Goal: Answer question/provide support

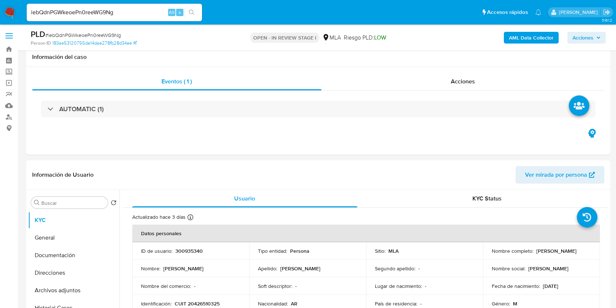
select select "10"
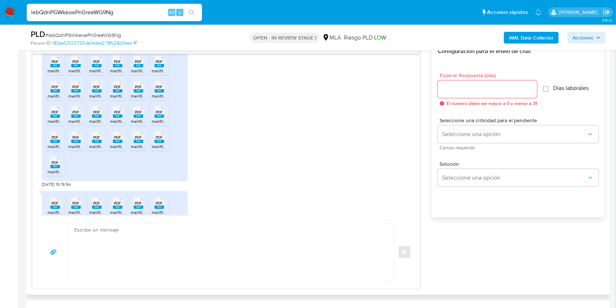
scroll to position [1619, 0]
click at [130, 247] on textarea at bounding box center [229, 251] width 311 height 57
paste textarea "Hola, esperamos que te encuentres muy bien. Muchas gracias por tu respuesta. Co…"
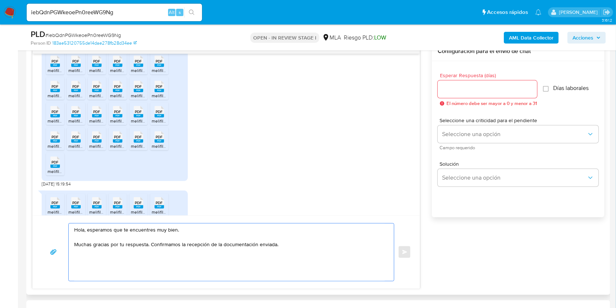
click at [268, 244] on textarea "Hola, esperamos que te encuentres muy bien. Muchas gracias por tu respuesta. Co…" at bounding box center [229, 251] width 311 height 57
drag, startPoint x: 268, startPoint y: 244, endPoint x: 169, endPoint y: 244, distance: 99.0
click at [169, 244] on textarea "Hola, esperamos que te encuentres muy bien. Muchas gracias por tu respuesta. Co…" at bounding box center [229, 251] width 311 height 57
drag, startPoint x: 195, startPoint y: 230, endPoint x: 90, endPoint y: 228, distance: 104.5
click at [90, 228] on textarea "Hola, esperamos que te encuentres muy bien. Muchas gracias por tu respuesta." at bounding box center [229, 251] width 311 height 57
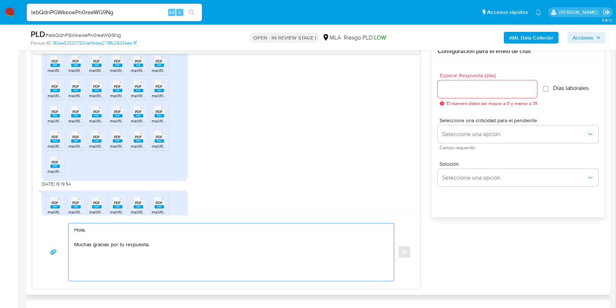
click at [102, 236] on textarea "Hola. Muchas gracias por tu respuesta." at bounding box center [229, 251] width 311 height 57
click at [119, 247] on textarea "Hola. Muchas gracias por tu respuesta." at bounding box center [229, 251] width 311 height 57
click at [214, 250] on textarea "Hola. Muchas gracias por tu respuesta. No obstante, es necesario que adjuntes l…" at bounding box center [229, 251] width 311 height 57
click at [216, 254] on textarea "Hola. Muchas gracias por tu respuesta. No obstante, es necesario que adjuntes l…" at bounding box center [229, 251] width 311 height 57
click at [0, 0] on lt-strong "ó" at bounding box center [0, 0] width 0 height 0
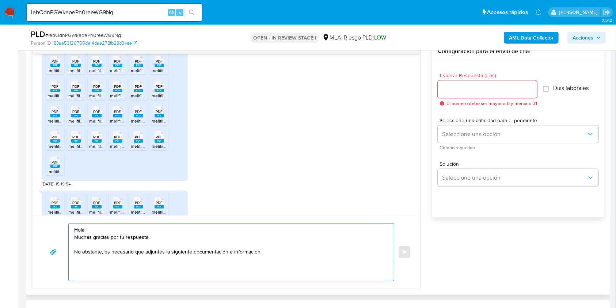
click at [245, 250] on textarea "Hola. Muchas gracias por tu respuesta. No obstante, es necesario que adjuntes l…" at bounding box center [229, 251] width 311 height 57
click at [245, 253] on textarea "Hola. Muchas gracias por tu respuesta. No obstante, es necesario que adjuntes l…" at bounding box center [229, 251] width 311 height 57
click at [0, 0] on lt-span "informaci ó n" at bounding box center [0, 0] width 0 height 0
click at [199, 269] on textarea "Hola. Muchas gracias por tu respuesta. No obstante, es necesario que adjuntes l…" at bounding box center [229, 251] width 311 height 57
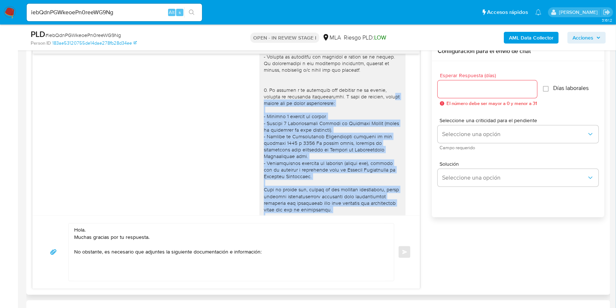
scroll to position [645, 0]
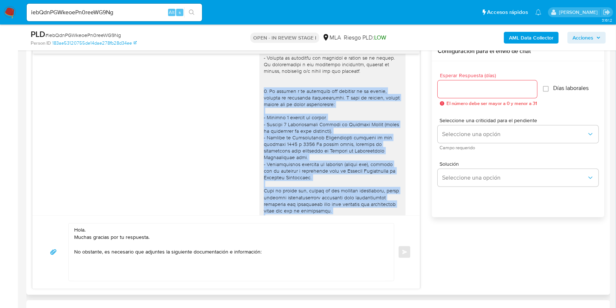
drag, startPoint x: 333, startPoint y: 187, endPoint x: 247, endPoint y: 110, distance: 114.9
click at [247, 110] on div "26/09/2025 20:40:47" at bounding box center [226, 170] width 369 height 420
copy div "2. De acuerdo a la actividad que realices en tu cuenta, adjunta la siguiente do…"
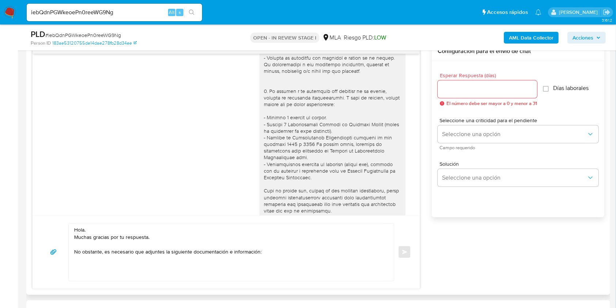
click at [88, 272] on textarea "Hola. Muchas gracias por tu respuesta. No obstante, es necesario que adjuntes l…" at bounding box center [229, 251] width 311 height 57
paste textarea "2. De acuerdo a la actividad que realices en tu cuenta, adjunta la siguiente do…"
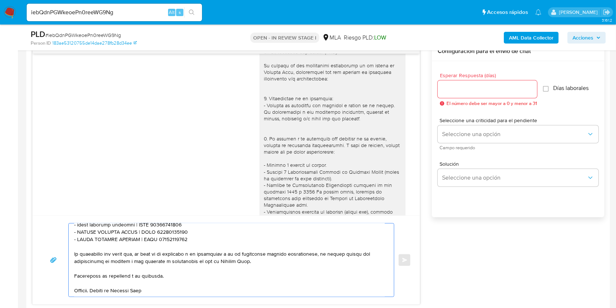
scroll to position [596, 0]
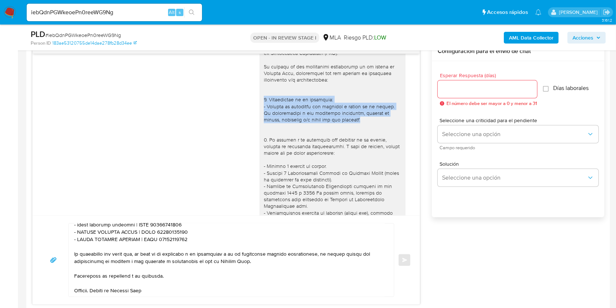
drag, startPoint x: 339, startPoint y: 139, endPoint x: 250, endPoint y: 118, distance: 91.6
click at [250, 118] on div "26/09/2025 20:40:47" at bounding box center [226, 218] width 369 height 420
copy div "1. Descripción de la actividad: - Detalla la actividad que realizas a través de…"
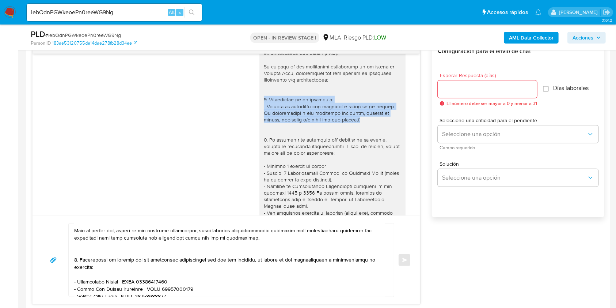
scroll to position [11, 0]
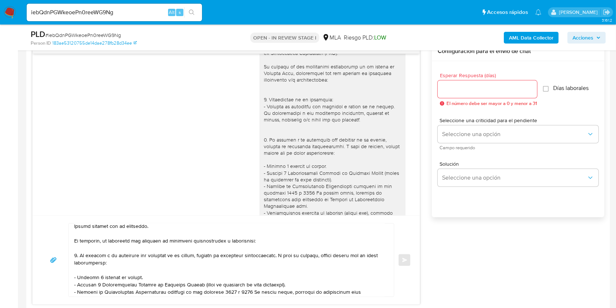
click at [79, 246] on textarea at bounding box center [229, 259] width 311 height 73
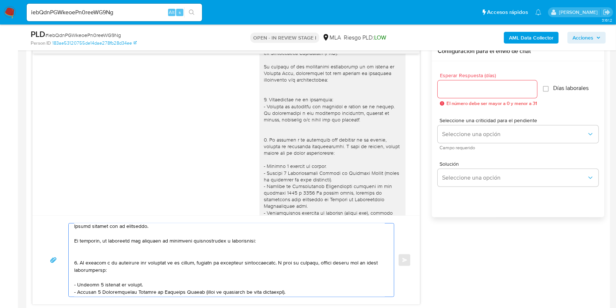
paste textarea "1. Descripción de la actividad: - Detalla la actividad que realizas a través de…"
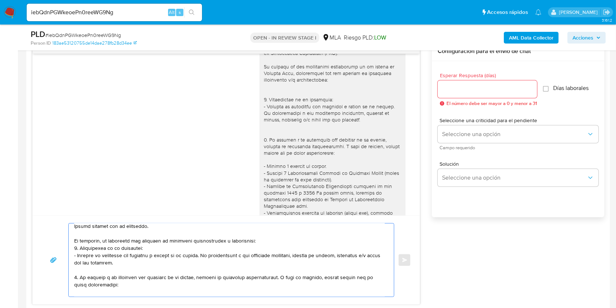
click at [263, 240] on textarea at bounding box center [229, 259] width 311 height 73
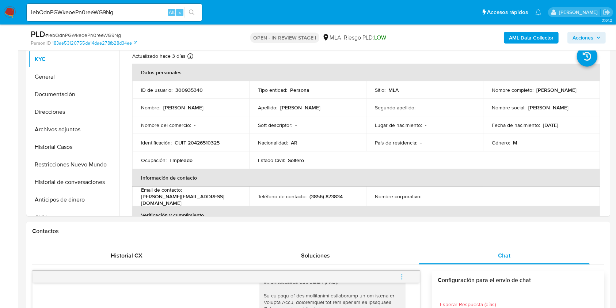
scroll to position [146, 0]
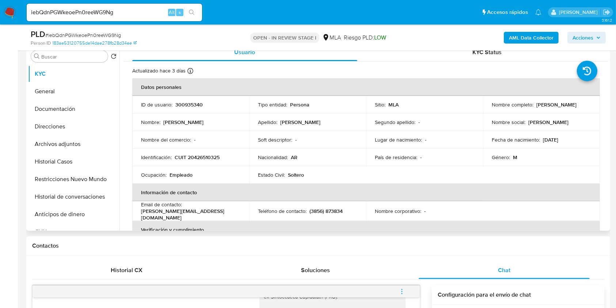
click at [211, 159] on p "CUIT 20426510325" at bounding box center [197, 157] width 45 height 7
copy p "20426510325"
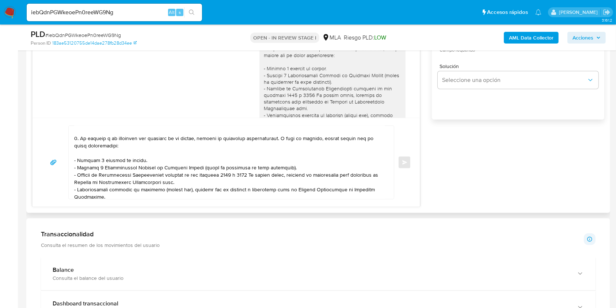
click at [114, 167] on textarea at bounding box center [229, 162] width 311 height 73
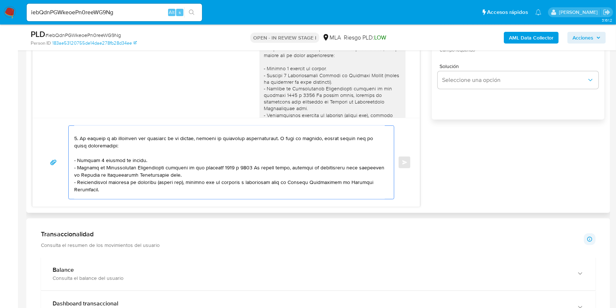
click at [127, 168] on textarea at bounding box center [229, 162] width 311 height 73
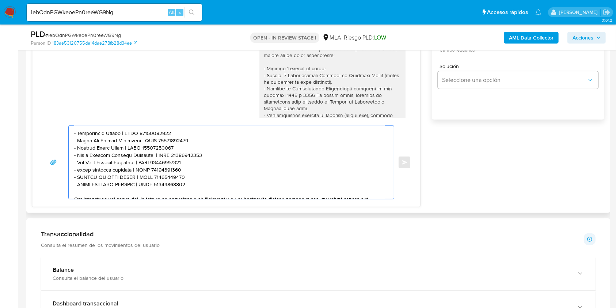
scroll to position [216, 0]
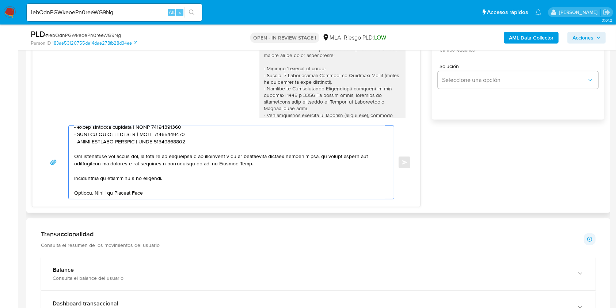
click at [196, 176] on textarea at bounding box center [229, 162] width 311 height 73
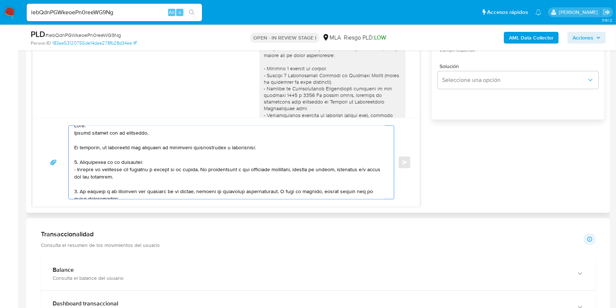
scroll to position [0, 0]
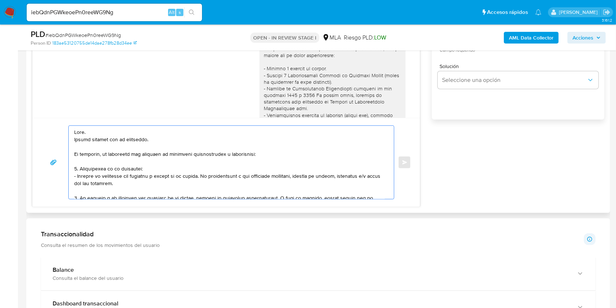
click at [206, 140] on textarea at bounding box center [229, 162] width 311 height 73
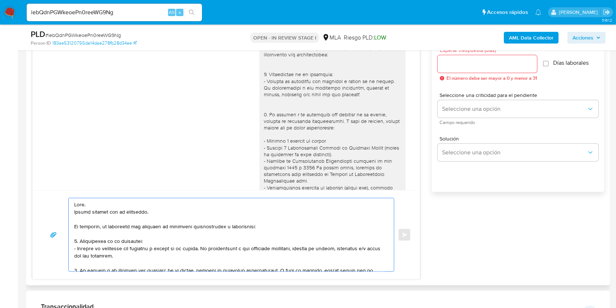
scroll to position [341, 0]
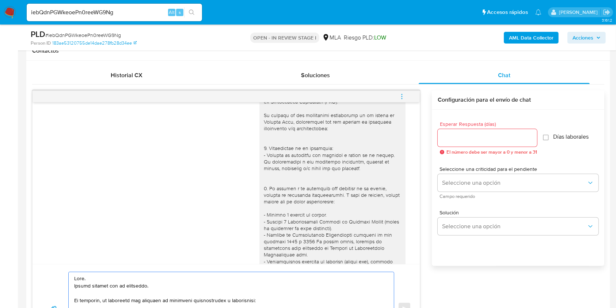
type textarea "Hola. Muchas gracias por tu respuesta. No obstante, es necesario que adjuntes l…"
click at [471, 136] on input "Esperar Respuesta (días)" at bounding box center [487, 138] width 99 height 10
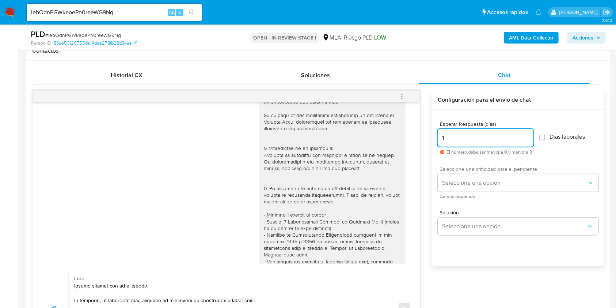
type input "1"
click at [479, 173] on div "Seleccione una criticidad para el pendiente Seleccione una opción Campo requeri…" at bounding box center [518, 182] width 161 height 32
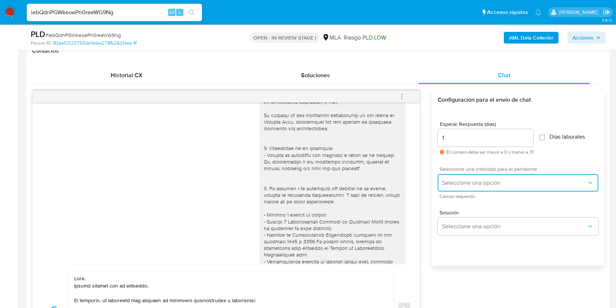
click at [478, 180] on span "Seleccione una opción" at bounding box center [514, 182] width 145 height 7
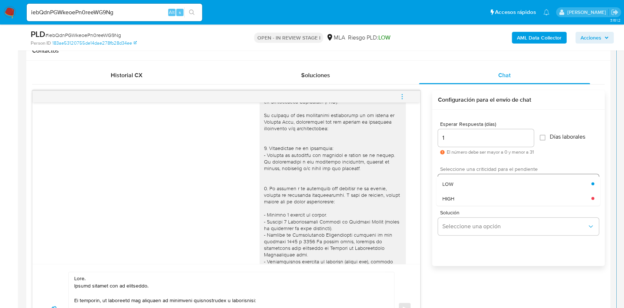
click at [472, 200] on div "HIGH" at bounding box center [516, 198] width 149 height 15
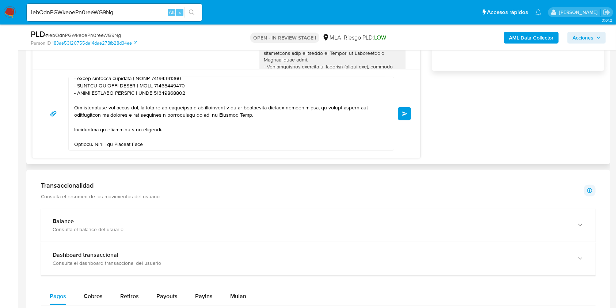
scroll to position [216, 0]
click at [408, 115] on button "Enviar" at bounding box center [404, 113] width 13 height 13
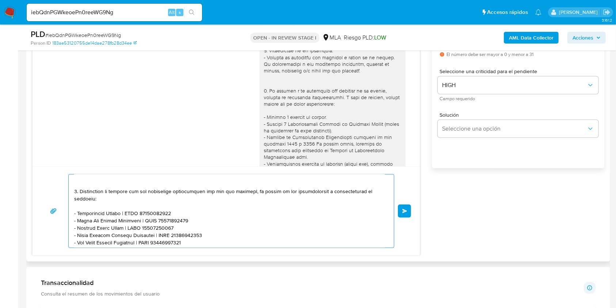
scroll to position [0, 0]
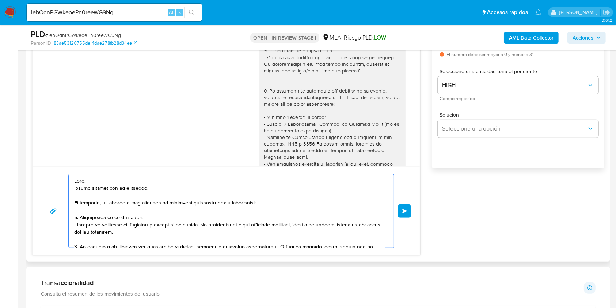
drag, startPoint x: 189, startPoint y: 238, endPoint x: 65, endPoint y: 162, distance: 146.3
click at [65, 162] on div "18/08/2025 17:41:23 Hola, Esperamos que te encuentres muy bien. Te consultamos …" at bounding box center [226, 124] width 388 height 263
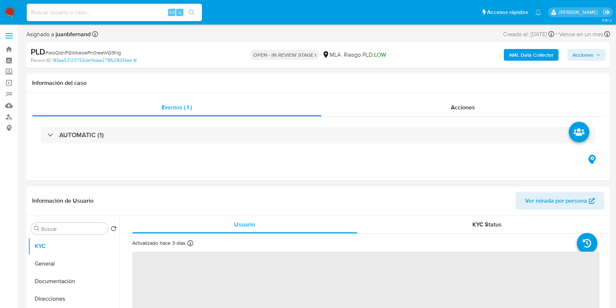
select select "10"
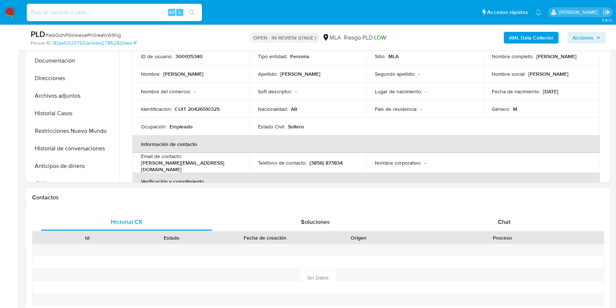
scroll to position [195, 0]
click at [514, 231] on div "Proceso" at bounding box center [502, 237] width 203 height 12
click at [518, 225] on div "Chat" at bounding box center [504, 222] width 171 height 18
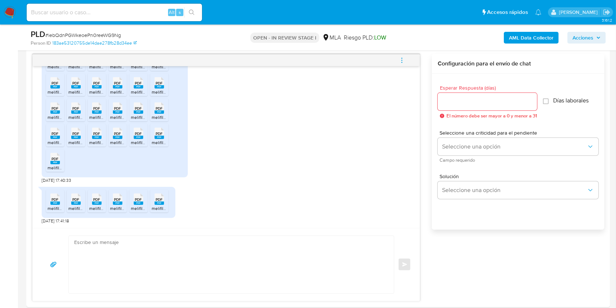
scroll to position [487, 0]
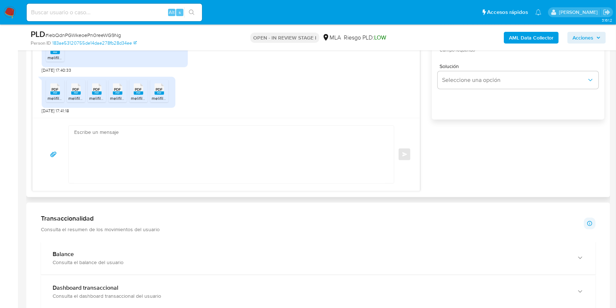
click at [124, 164] on textarea at bounding box center [229, 154] width 311 height 57
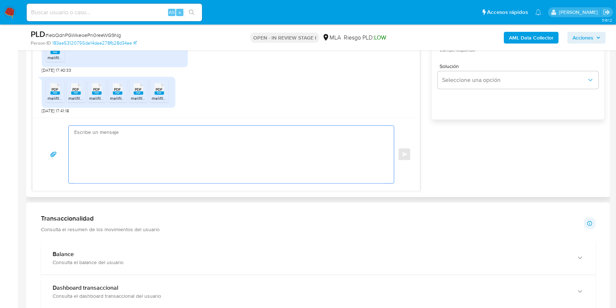
paste textarea "Hola. Muchas gracias por tu respuesta. No obstante, es necesario que adjuntes l…"
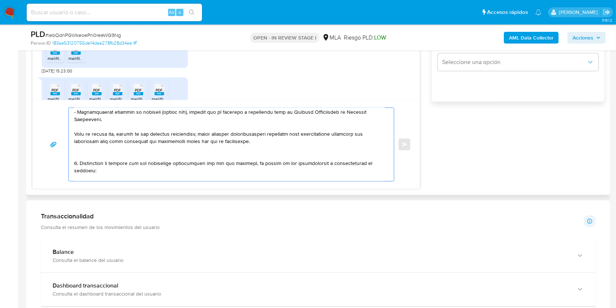
scroll to position [438, 0]
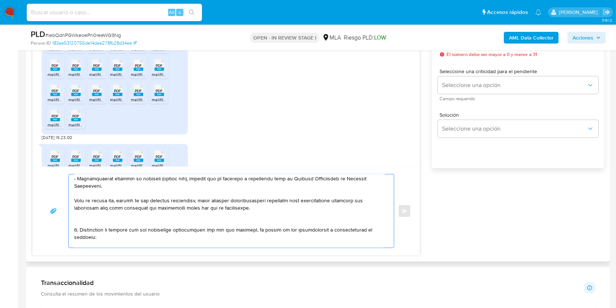
click at [76, 232] on textarea at bounding box center [229, 210] width 311 height 73
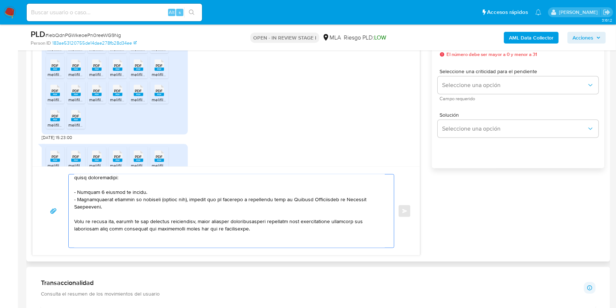
scroll to position [49, 0]
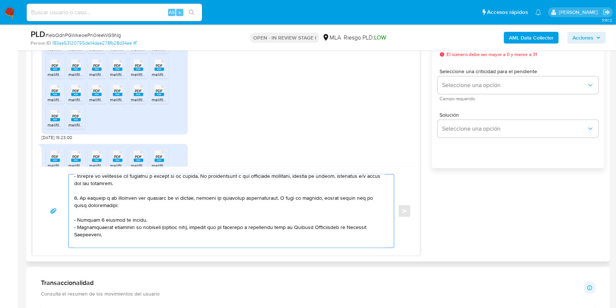
click at [76, 199] on textarea at bounding box center [229, 210] width 311 height 73
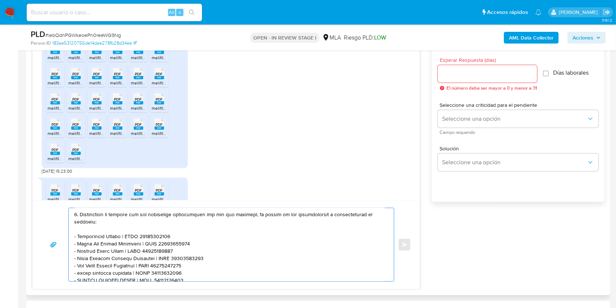
scroll to position [390, 0]
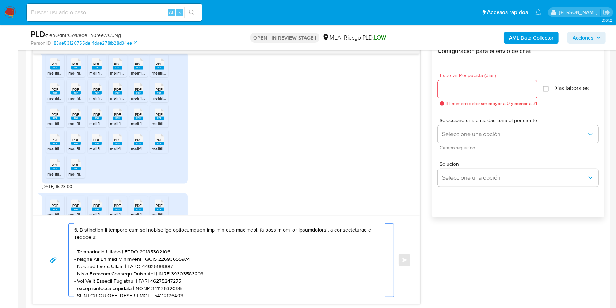
type textarea "Hola. Muchas gracias por tu respuesta. No obstante, es necesario que adjuntes l…"
click at [450, 88] on input "Esperar Respuesta (días)" at bounding box center [487, 89] width 99 height 10
type input "1"
drag, startPoint x: 453, startPoint y: 121, endPoint x: 453, endPoint y: 128, distance: 6.9
click at [453, 124] on div "Seleccione una criticidad para el pendiente Seleccione una opción Campo requeri…" at bounding box center [518, 134] width 161 height 32
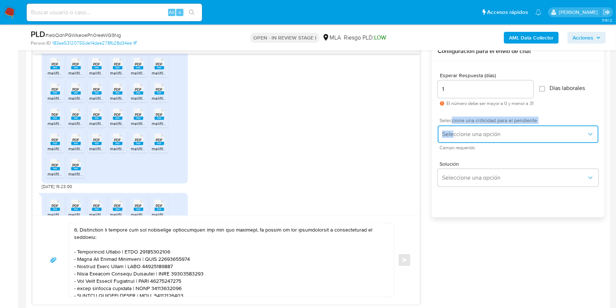
click at [453, 129] on button "Seleccione una opción" at bounding box center [518, 134] width 161 height 18
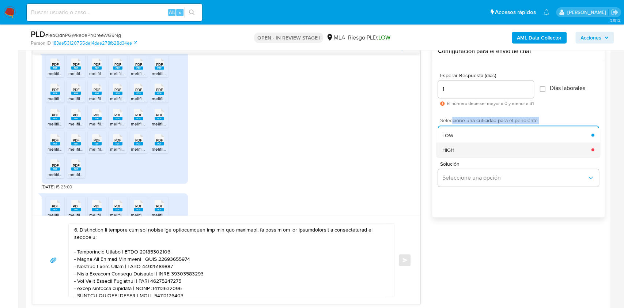
click at [453, 145] on div "HIGH" at bounding box center [516, 149] width 149 height 15
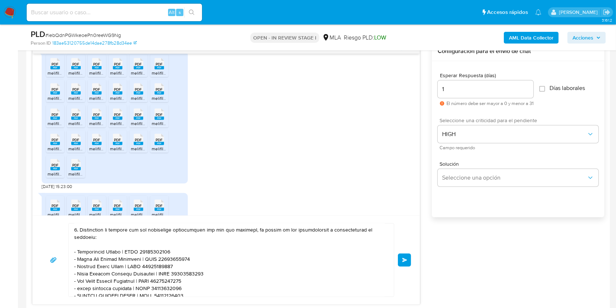
click at [468, 157] on div "Solución Seleccione una opción" at bounding box center [518, 175] width 161 height 40
click at [407, 265] on button "Enviar" at bounding box center [404, 259] width 13 height 13
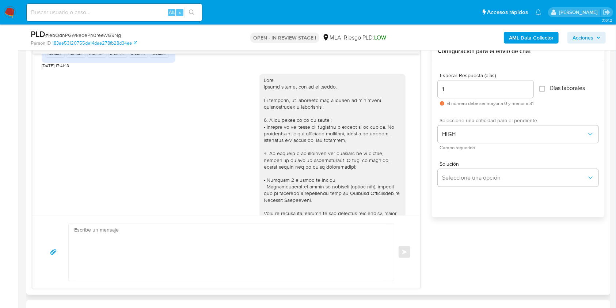
scroll to position [2420, 0]
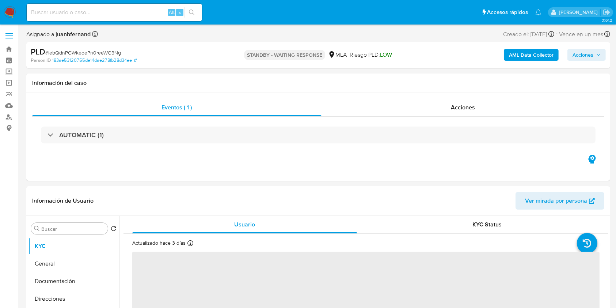
select select "10"
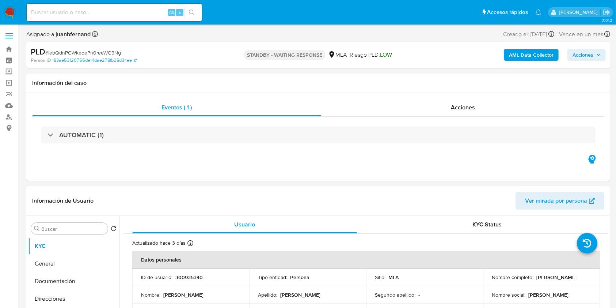
click at [147, 13] on input at bounding box center [114, 13] width 175 height 10
paste input "2zh55vjAZJRrrN6whwkjfOOj"
type input "2zh55vjAZJRrrN6whwkjfOOj"
click at [192, 16] on button "search-icon" at bounding box center [191, 12] width 15 height 10
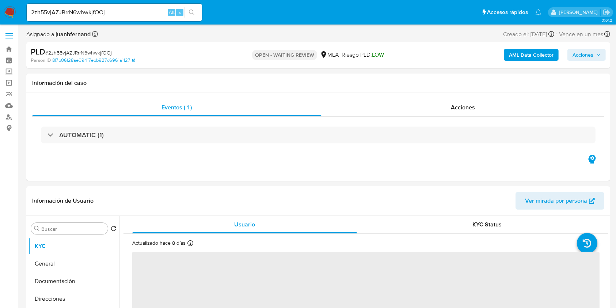
select select "10"
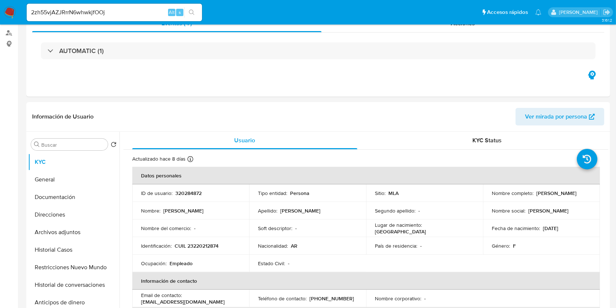
scroll to position [292, 0]
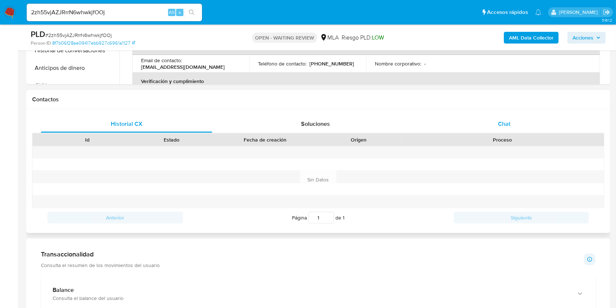
click at [521, 123] on div "Chat" at bounding box center [504, 124] width 171 height 18
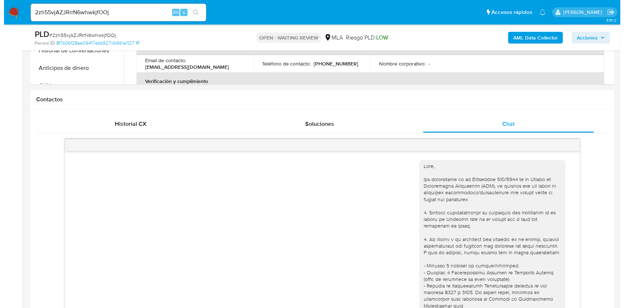
scroll to position [397, 0]
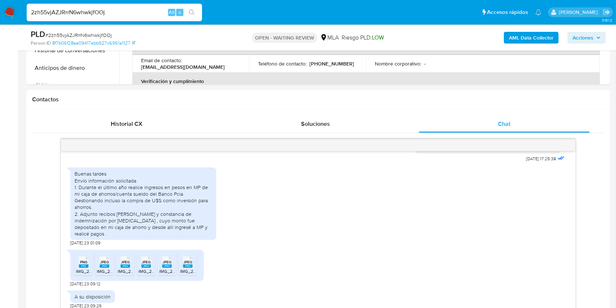
click at [126, 12] on input "2zh55vjAZJRrrN6whwkjfOOj" at bounding box center [114, 13] width 175 height 10
click at [540, 33] on b "AML Data Collector" at bounding box center [531, 38] width 45 height 12
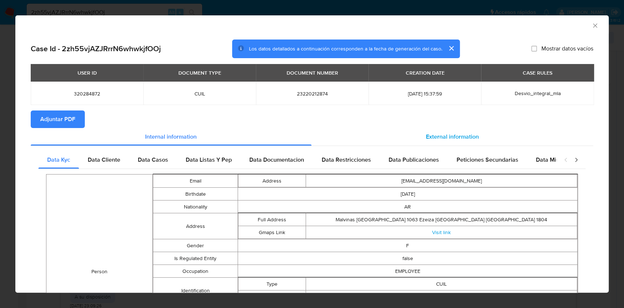
click at [397, 135] on div "External information" at bounding box center [452, 137] width 282 height 18
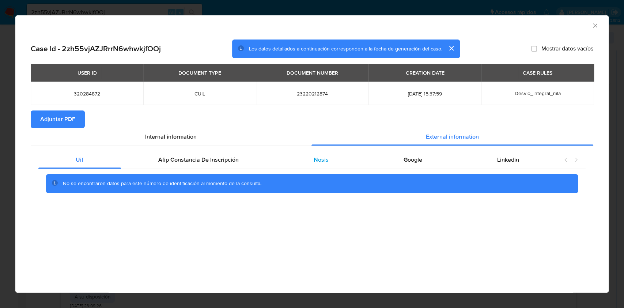
click at [313, 165] on div "Nosis" at bounding box center [321, 160] width 90 height 18
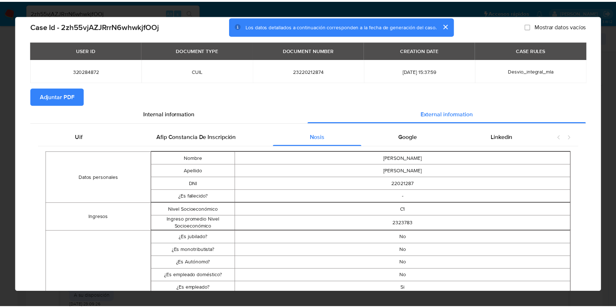
scroll to position [96, 0]
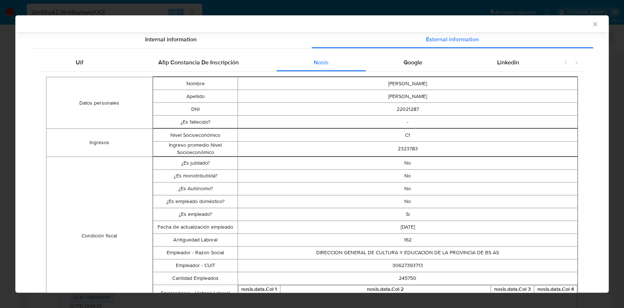
click at [591, 26] on icon "Cerrar ventana" at bounding box center [594, 23] width 7 height 7
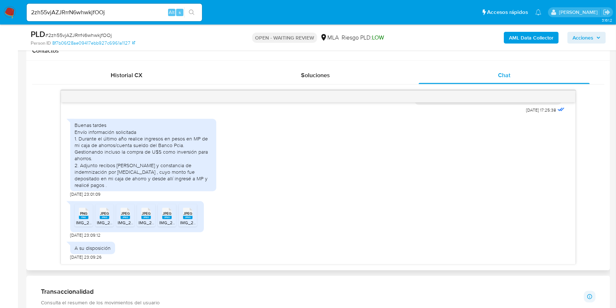
scroll to position [397, 0]
click at [70, 193] on span "19/08/2025 23:01:09" at bounding box center [85, 194] width 30 height 6
drag, startPoint x: 71, startPoint y: 193, endPoint x: 86, endPoint y: 191, distance: 15.5
click at [86, 191] on span "19/08/2025 23:01:09" at bounding box center [85, 194] width 30 height 6
copy span "19/08/2025"
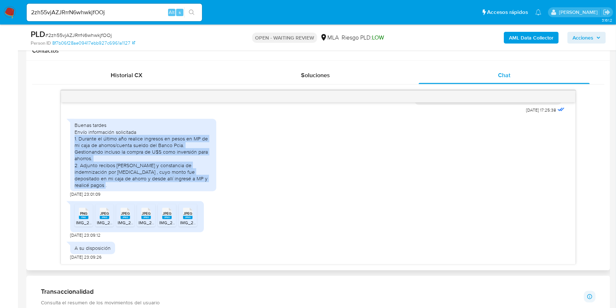
drag, startPoint x: 74, startPoint y: 145, endPoint x: 194, endPoint y: 186, distance: 126.3
click at [194, 186] on div "Buenas tardes Envío información solicitada 1. Durante el último año realice ing…" at bounding box center [143, 155] width 137 height 67
copy div "1. Durante el último año realice ingresos en pesos en MP de mi caja de ahorros/…"
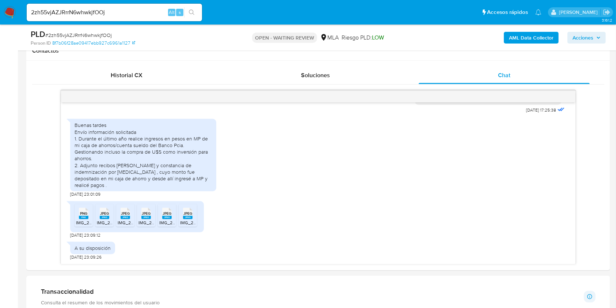
click at [126, 16] on input "2zh55vjAZJRrrN6whwkjfOOj" at bounding box center [114, 13] width 175 height 10
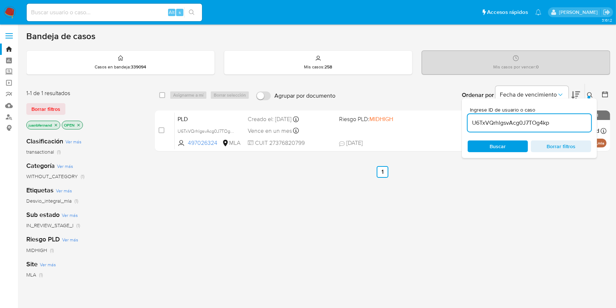
click at [561, 122] on input "U6TxVQrhlgsvAcg0J7TOg4kp" at bounding box center [530, 123] width 124 height 10
paste input "2zh55vjAZJRrrN6whwkjfOOj"
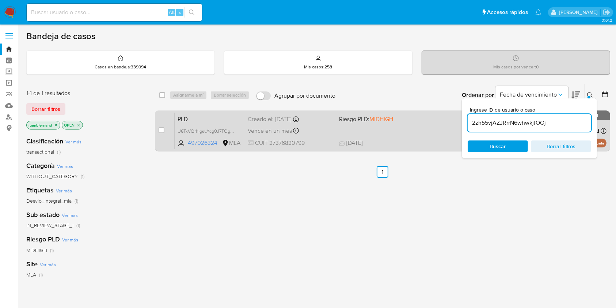
type input "2zh55vjAZJRrrN6whwkjfOOj"
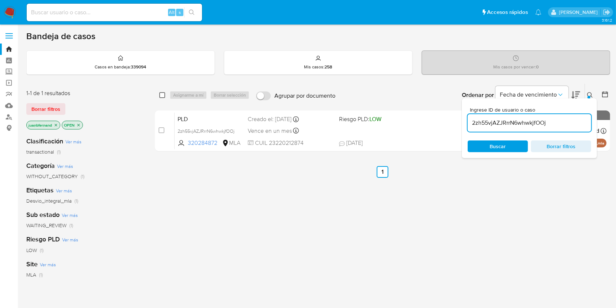
click at [161, 94] on input "checkbox" at bounding box center [162, 95] width 6 height 6
checkbox input "true"
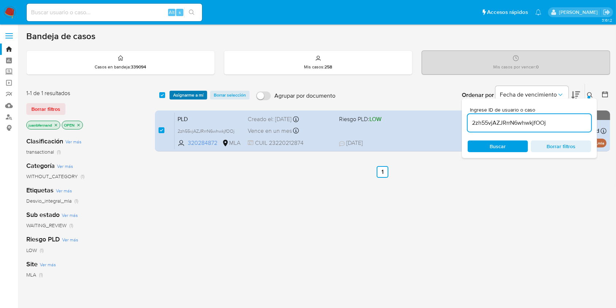
click at [186, 95] on span "Asignarme a mí" at bounding box center [188, 94] width 30 height 7
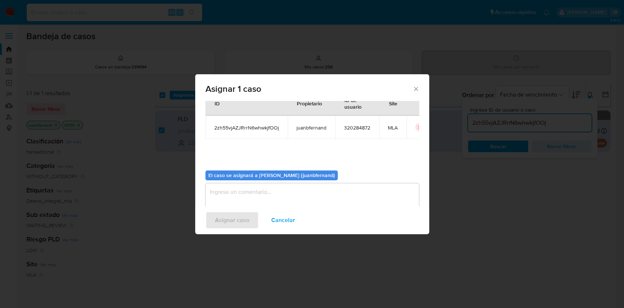
scroll to position [37, 0]
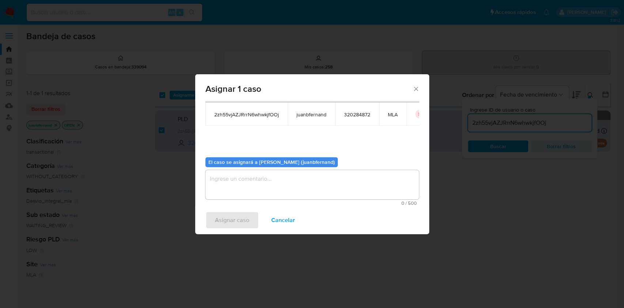
click at [263, 193] on textarea "assign-modal" at bounding box center [311, 184] width 213 height 29
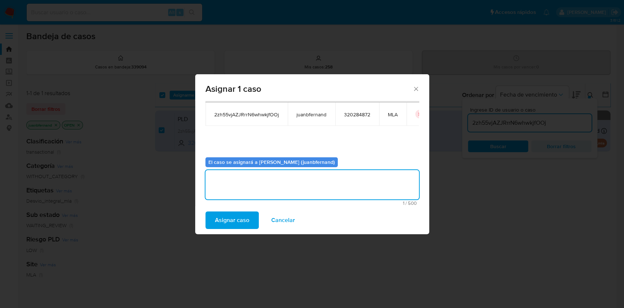
click at [237, 222] on span "Asignar caso" at bounding box center [232, 220] width 34 height 16
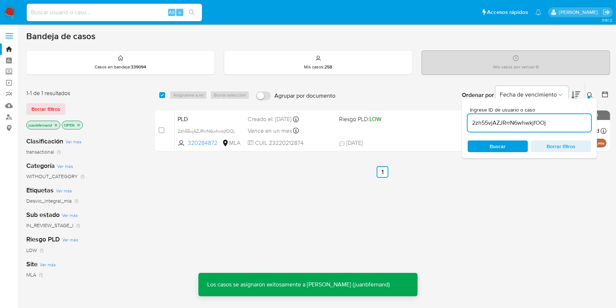
click at [552, 124] on input "2zh55vjAZJRrrN6whwkjfOOj" at bounding box center [530, 123] width 124 height 10
click at [553, 124] on input "2zh55vjAZJRrrN6whwkjfOOj" at bounding box center [530, 123] width 124 height 10
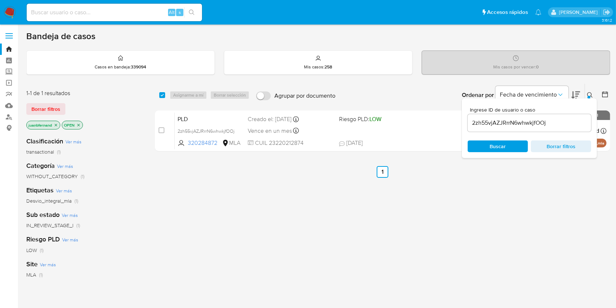
drag, startPoint x: 163, startPoint y: 92, endPoint x: 191, endPoint y: 94, distance: 28.2
click at [163, 92] on input "checkbox" at bounding box center [162, 95] width 6 height 6
checkbox input "true"
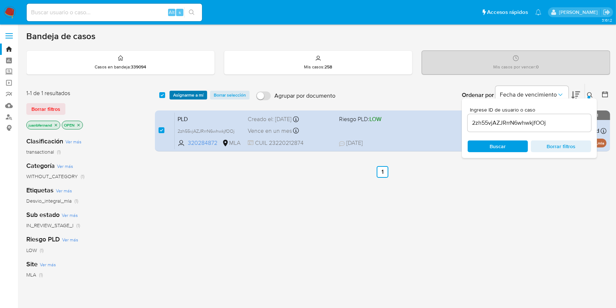
click at [191, 94] on span "Asignarme a mí" at bounding box center [188, 94] width 30 height 7
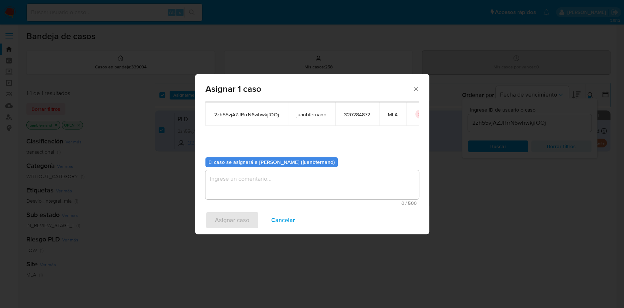
click at [275, 189] on textarea "assign-modal" at bounding box center [311, 184] width 213 height 29
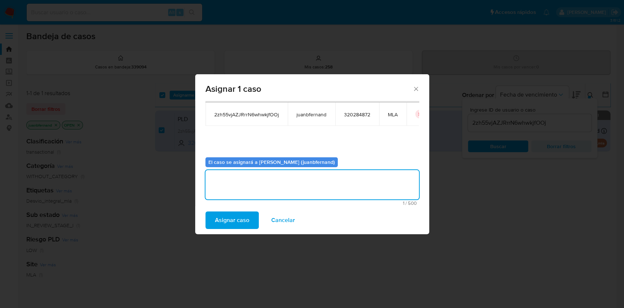
click at [222, 221] on span "Asignar caso" at bounding box center [232, 220] width 34 height 16
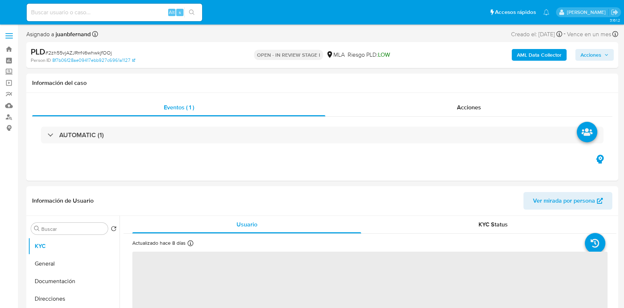
select select "10"
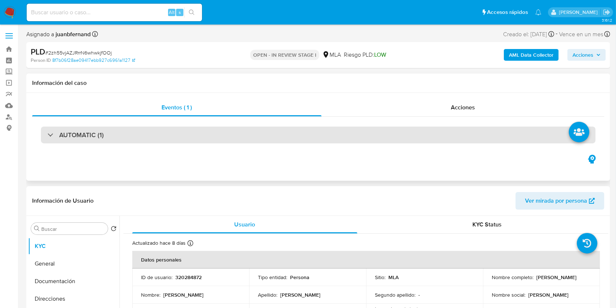
scroll to position [292, 0]
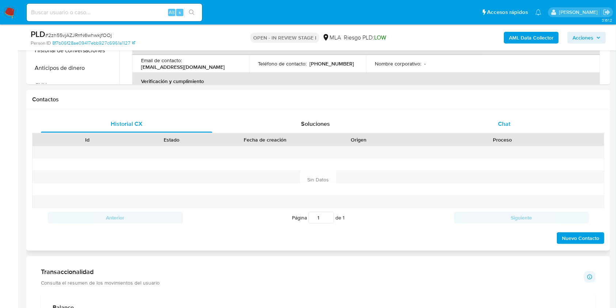
click at [514, 124] on div "Chat" at bounding box center [504, 124] width 171 height 18
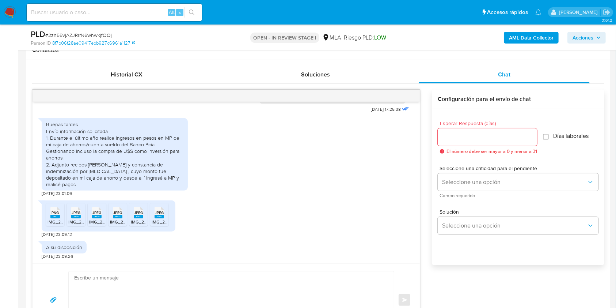
scroll to position [390, 0]
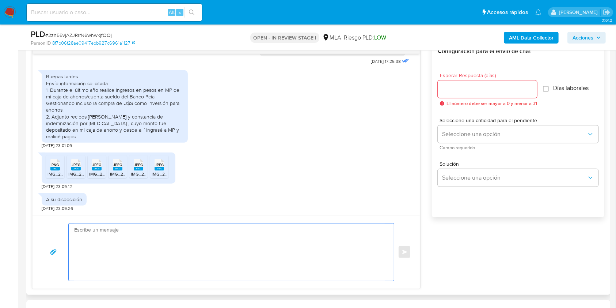
click at [104, 254] on textarea at bounding box center [229, 251] width 311 height 57
paste textarea "Hola. ¡Muchas gracias por tu respuesta! Confirmamos la recepción de la document…"
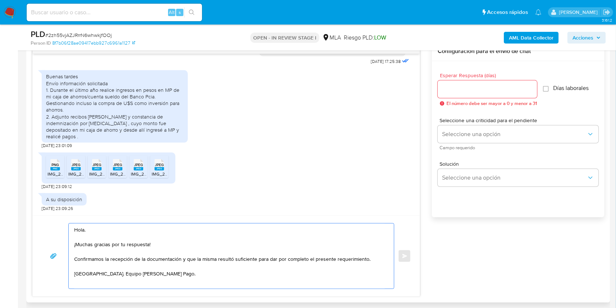
type textarea "Hola. ¡Muchas gracias por tu respuesta! Confirmamos la recepción de la document…"
click at [486, 86] on input "Esperar Respuesta (días)" at bounding box center [487, 89] width 99 height 10
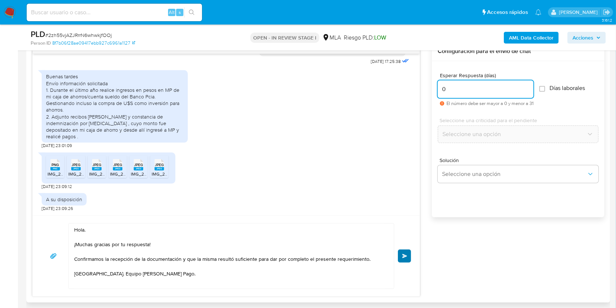
type input "0"
click at [407, 257] on button "Enviar" at bounding box center [404, 255] width 13 height 13
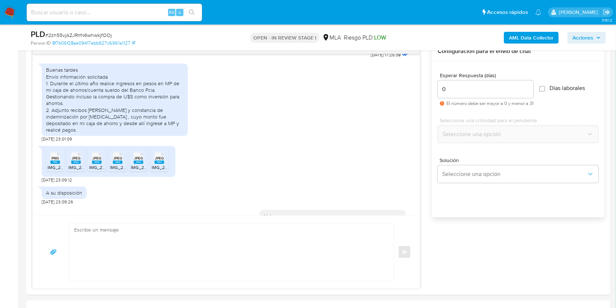
scroll to position [478, 0]
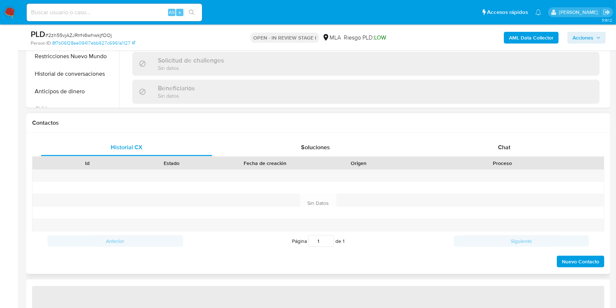
scroll to position [292, 0]
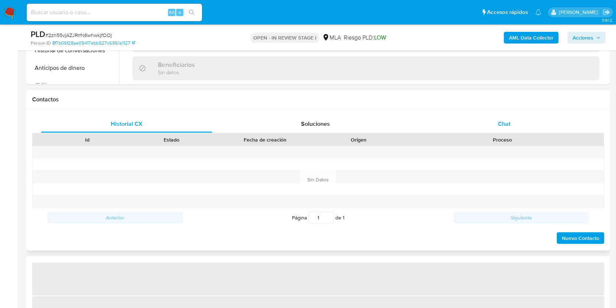
select select "10"
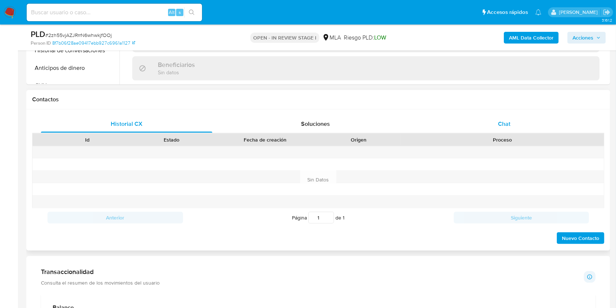
click at [524, 121] on div "Chat" at bounding box center [504, 124] width 171 height 18
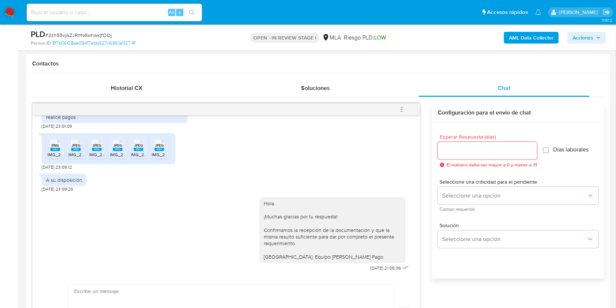
scroll to position [341, 0]
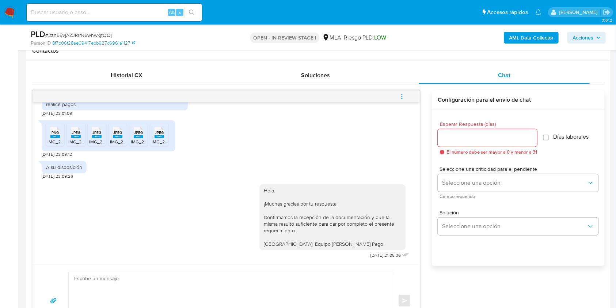
click at [400, 99] on span "menu-action" at bounding box center [402, 97] width 7 height 18
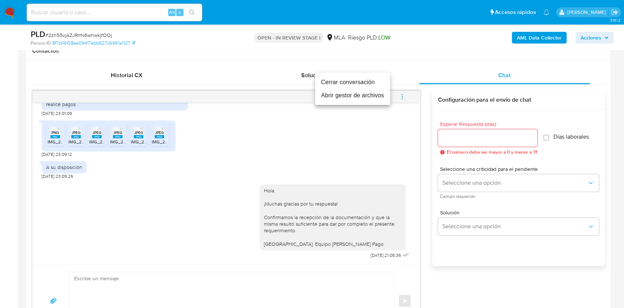
click at [346, 87] on li "Cerrar conversación" at bounding box center [352, 82] width 75 height 13
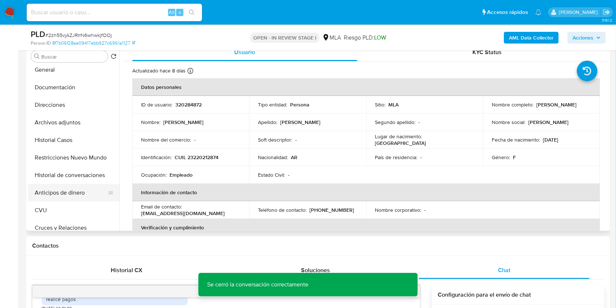
scroll to position [0, 0]
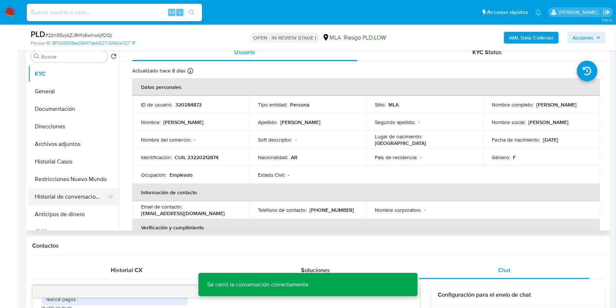
click at [70, 194] on button "Historial de conversaciones" at bounding box center [71, 197] width 86 height 18
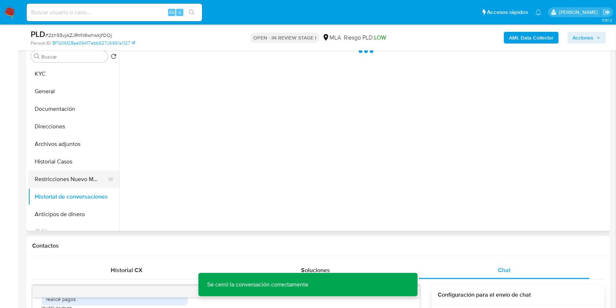
click at [63, 171] on button "Restricciones Nuevo Mundo" at bounding box center [71, 179] width 86 height 18
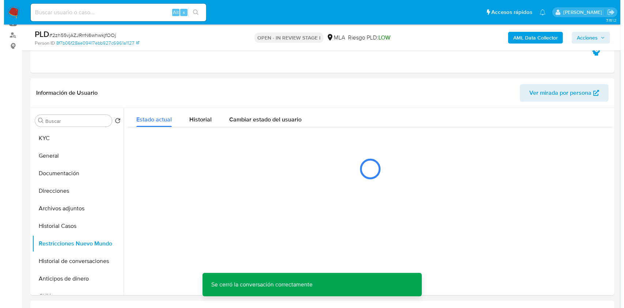
scroll to position [97, 0]
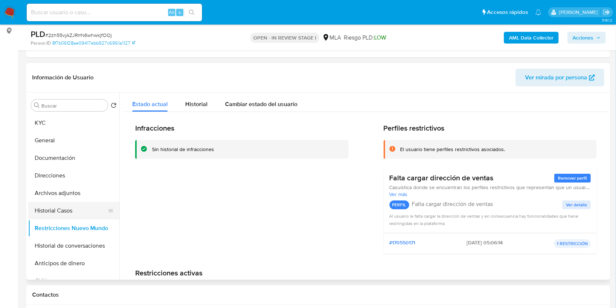
click at [60, 211] on button "Historial Casos" at bounding box center [71, 211] width 86 height 18
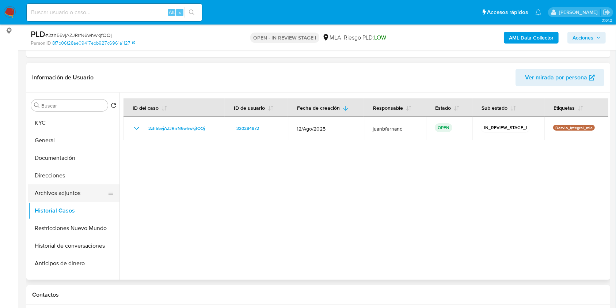
click at [70, 193] on button "Archivos adjuntos" at bounding box center [71, 193] width 86 height 18
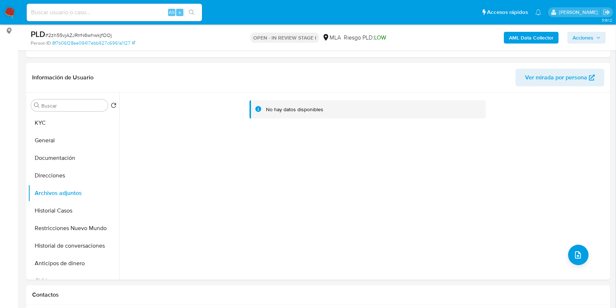
click at [542, 35] on b "AML Data Collector" at bounding box center [531, 38] width 45 height 12
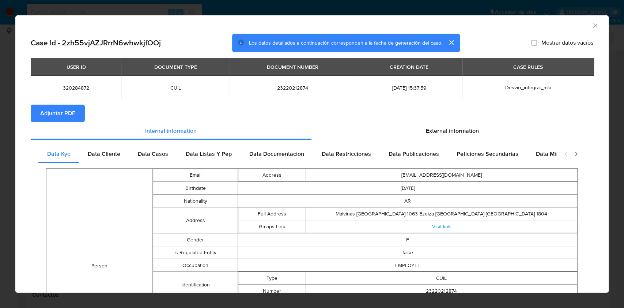
click at [54, 110] on span "Adjuntar PDF" at bounding box center [57, 113] width 35 height 16
click at [590, 27] on div "AML Data Collector" at bounding box center [311, 24] width 593 height 18
click at [591, 25] on icon "Cerrar ventana" at bounding box center [594, 25] width 7 height 7
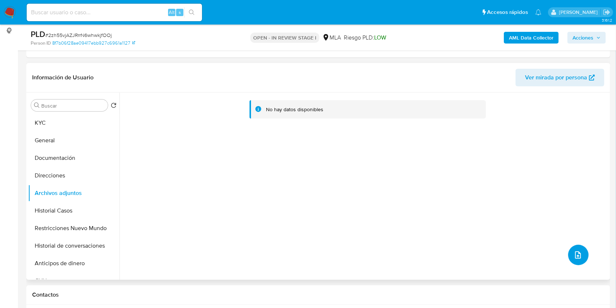
click at [576, 252] on icon "upload-file" at bounding box center [578, 254] width 9 height 9
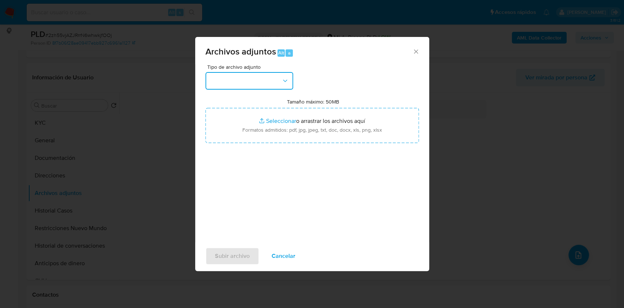
click at [240, 80] on button "button" at bounding box center [249, 81] width 88 height 18
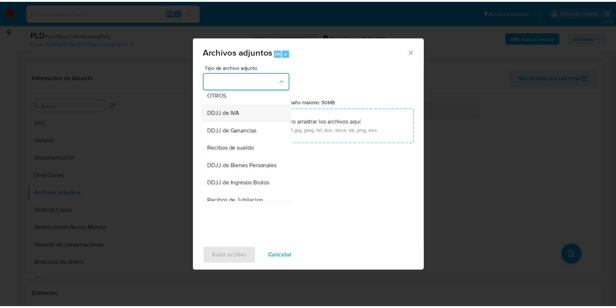
scroll to position [146, 0]
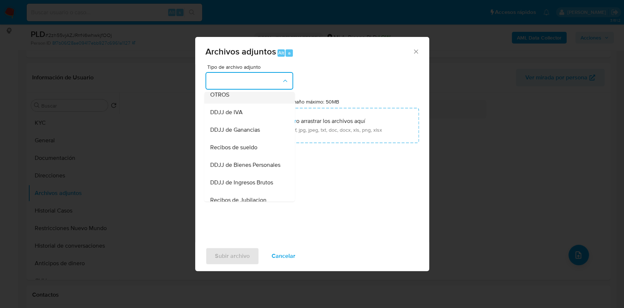
click at [224, 98] on span "OTROS" at bounding box center [219, 94] width 19 height 7
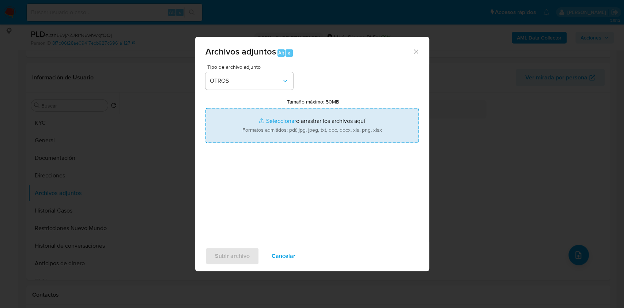
type input "C:\fakepath\Calculador de ingresos.xlsx"
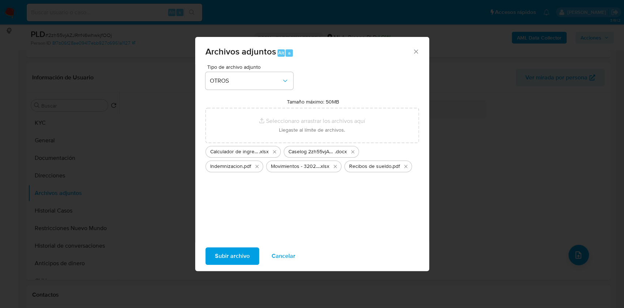
click at [239, 253] on span "Subir archivo" at bounding box center [232, 256] width 35 height 16
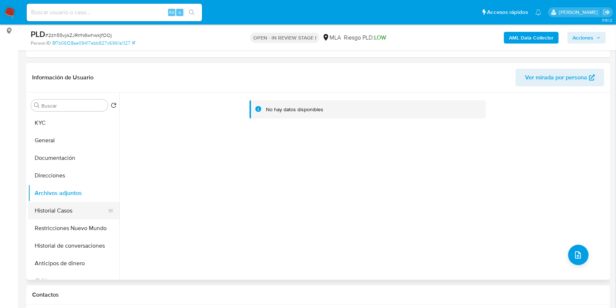
click at [59, 206] on button "Historial Casos" at bounding box center [71, 211] width 86 height 18
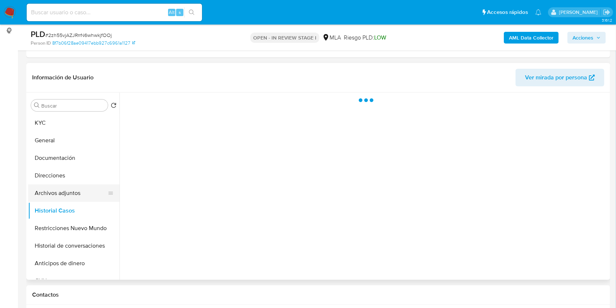
click at [67, 195] on button "Archivos adjuntos" at bounding box center [71, 193] width 86 height 18
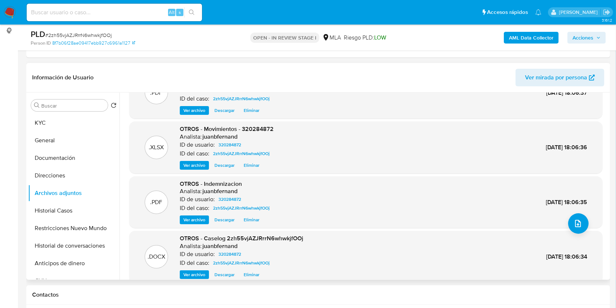
scroll to position [61, 0]
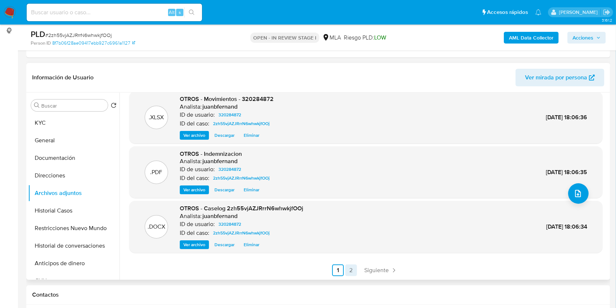
click at [348, 268] on link "2" at bounding box center [351, 270] width 12 height 12
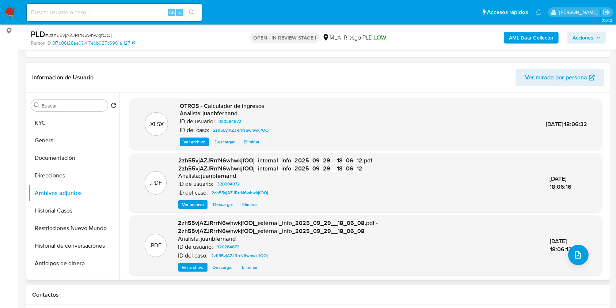
click at [592, 37] on span "Acciones" at bounding box center [583, 38] width 21 height 12
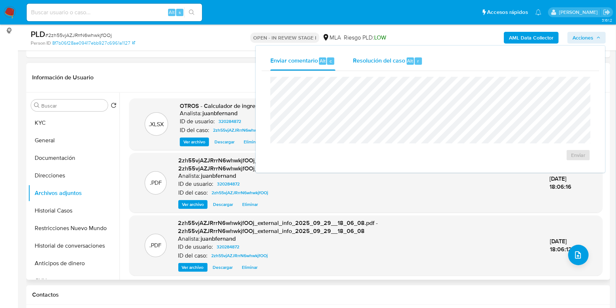
click at [384, 64] on span "Resolución del caso" at bounding box center [379, 60] width 52 height 8
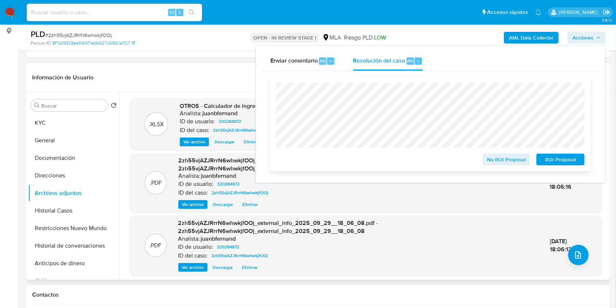
click at [511, 160] on span "No ROI Proposal" at bounding box center [507, 159] width 38 height 10
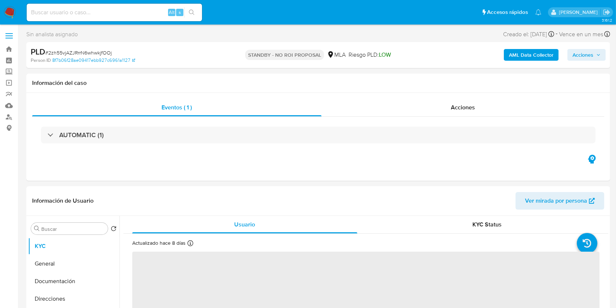
select select "10"
